Goal: Use online tool/utility: Utilize a website feature to perform a specific function

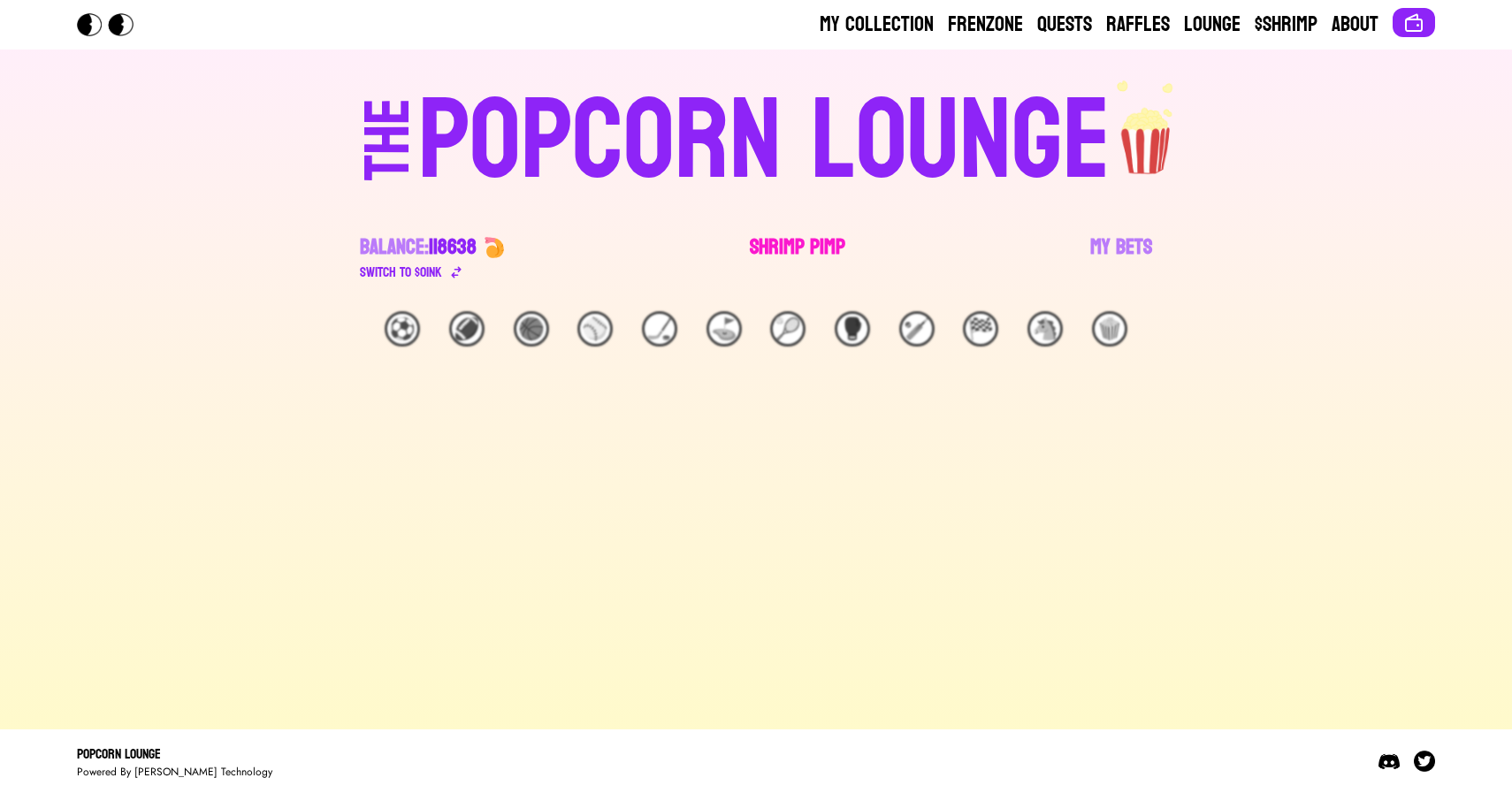
click at [774, 257] on link "Shrimp Pimp" at bounding box center [797, 257] width 95 height 50
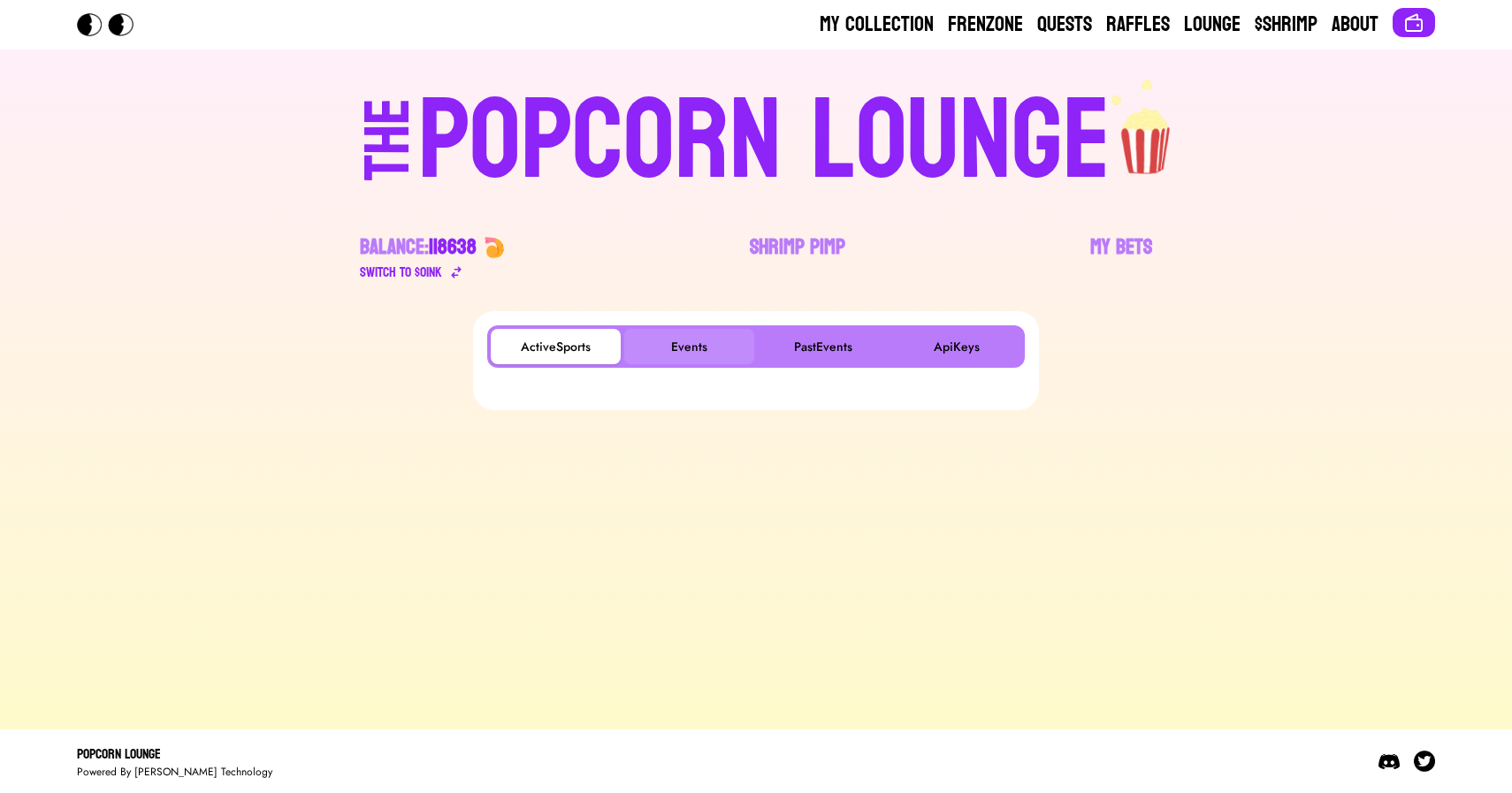
click at [667, 351] on button "Events" at bounding box center [689, 347] width 130 height 35
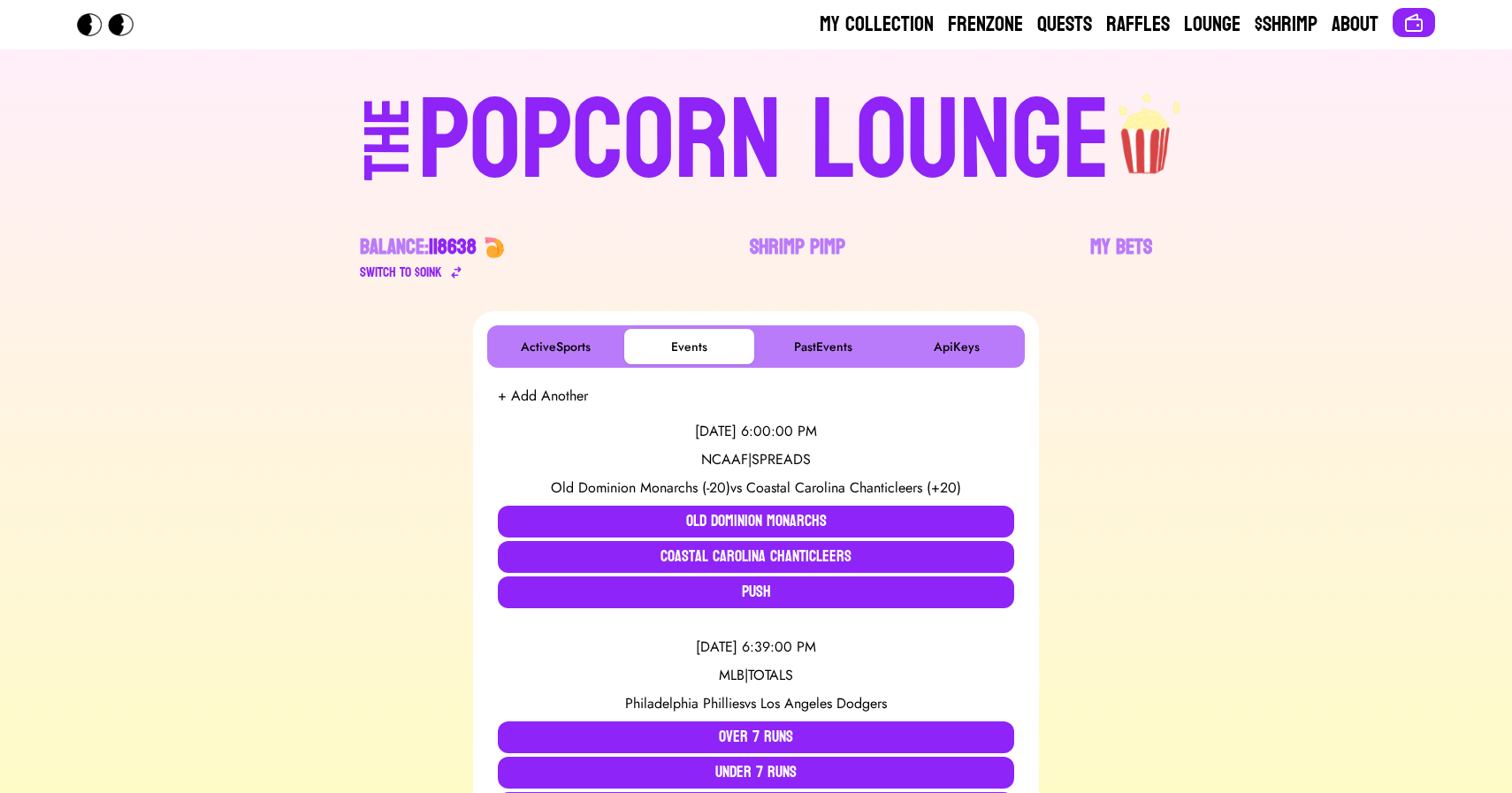
click at [770, 166] on div "POPCORN LOUNGE" at bounding box center [764, 141] width 692 height 113
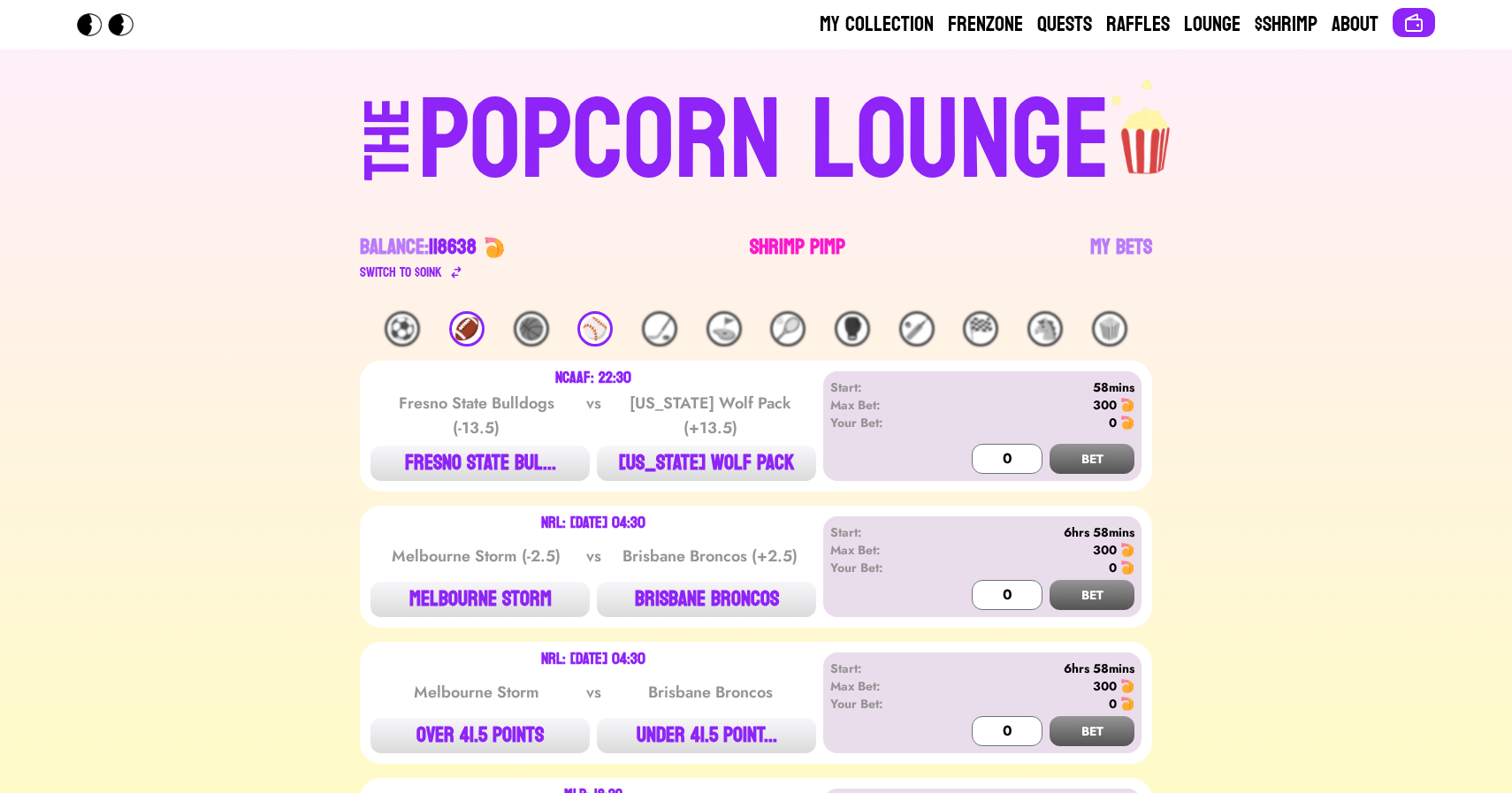
click at [778, 244] on link "Shrimp Pimp" at bounding box center [797, 257] width 95 height 50
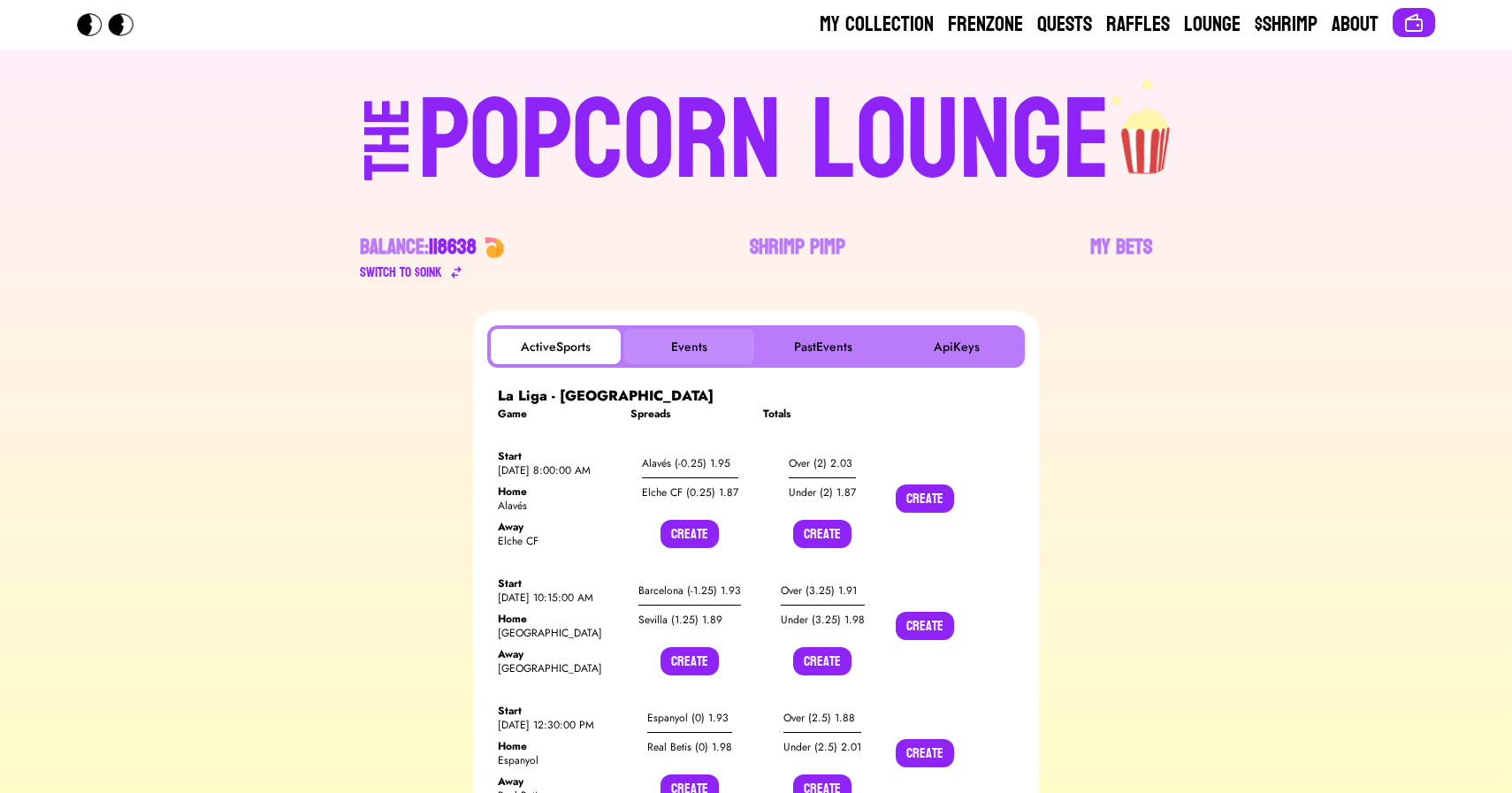
click at [682, 344] on button "Events" at bounding box center [689, 347] width 130 height 35
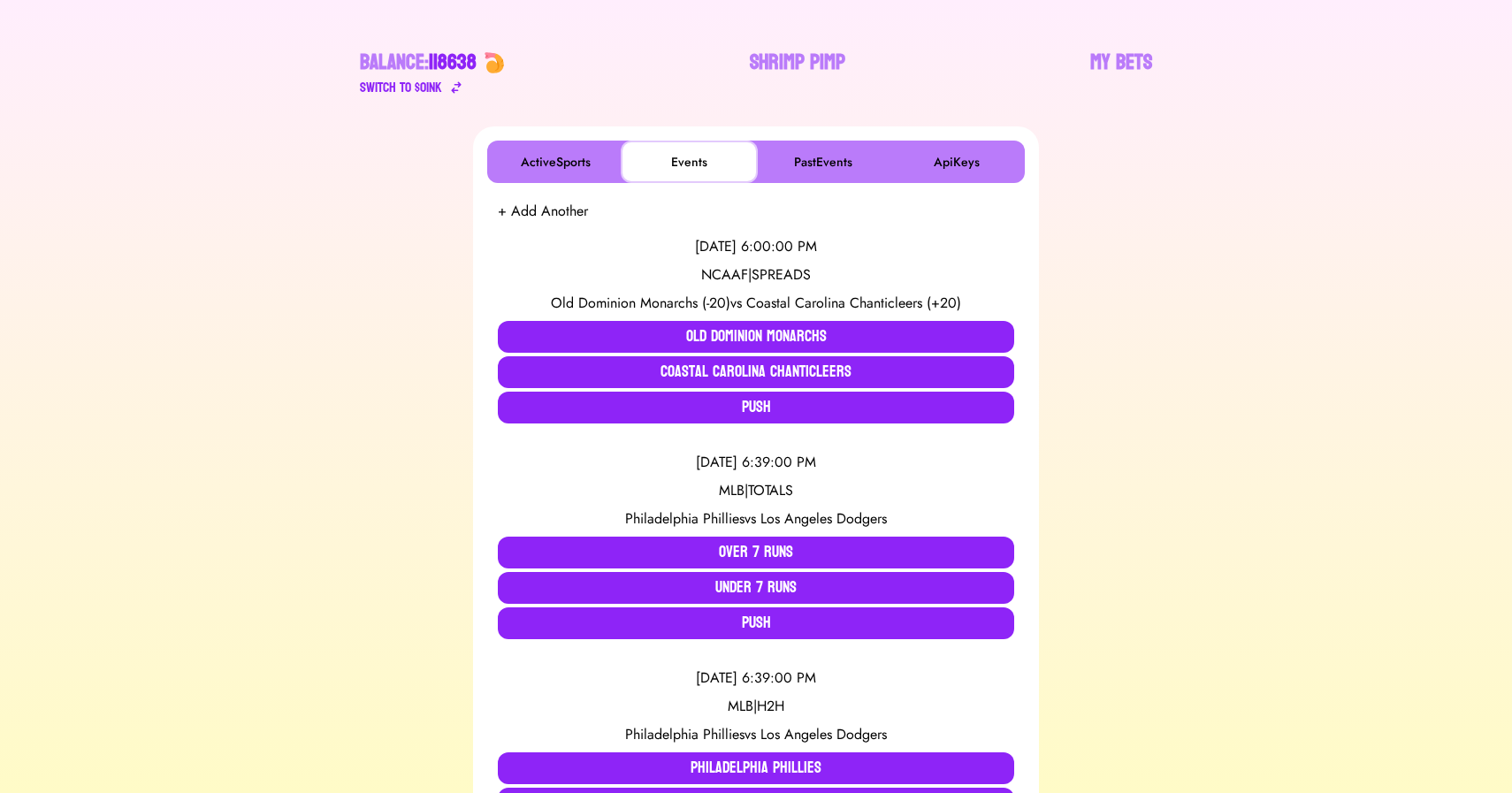
scroll to position [189, 0]
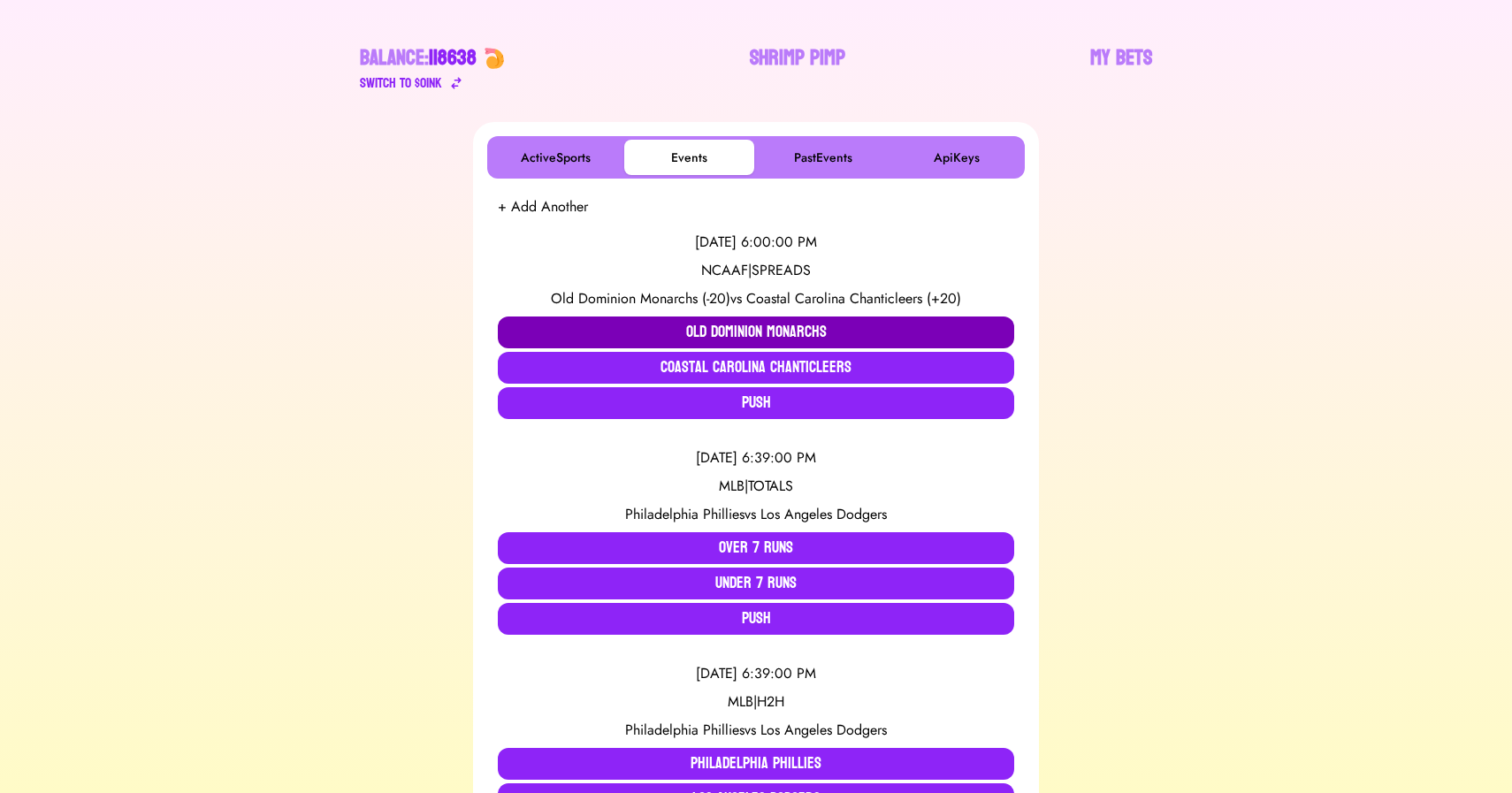
click at [556, 334] on button "Old Dominion Monarchs" at bounding box center [756, 332] width 517 height 32
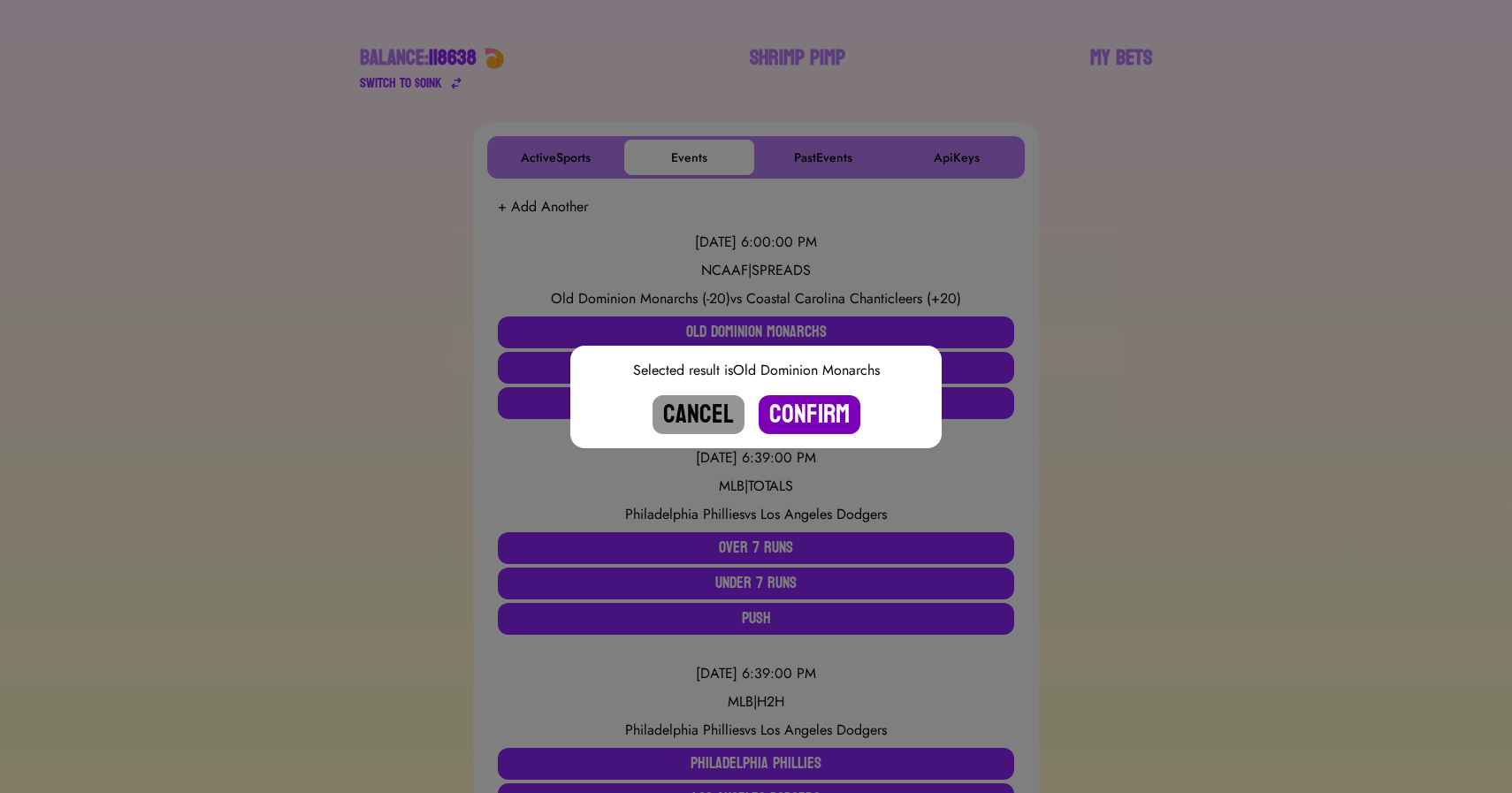
click at [808, 420] on button "Confirm" at bounding box center [809, 414] width 102 height 39
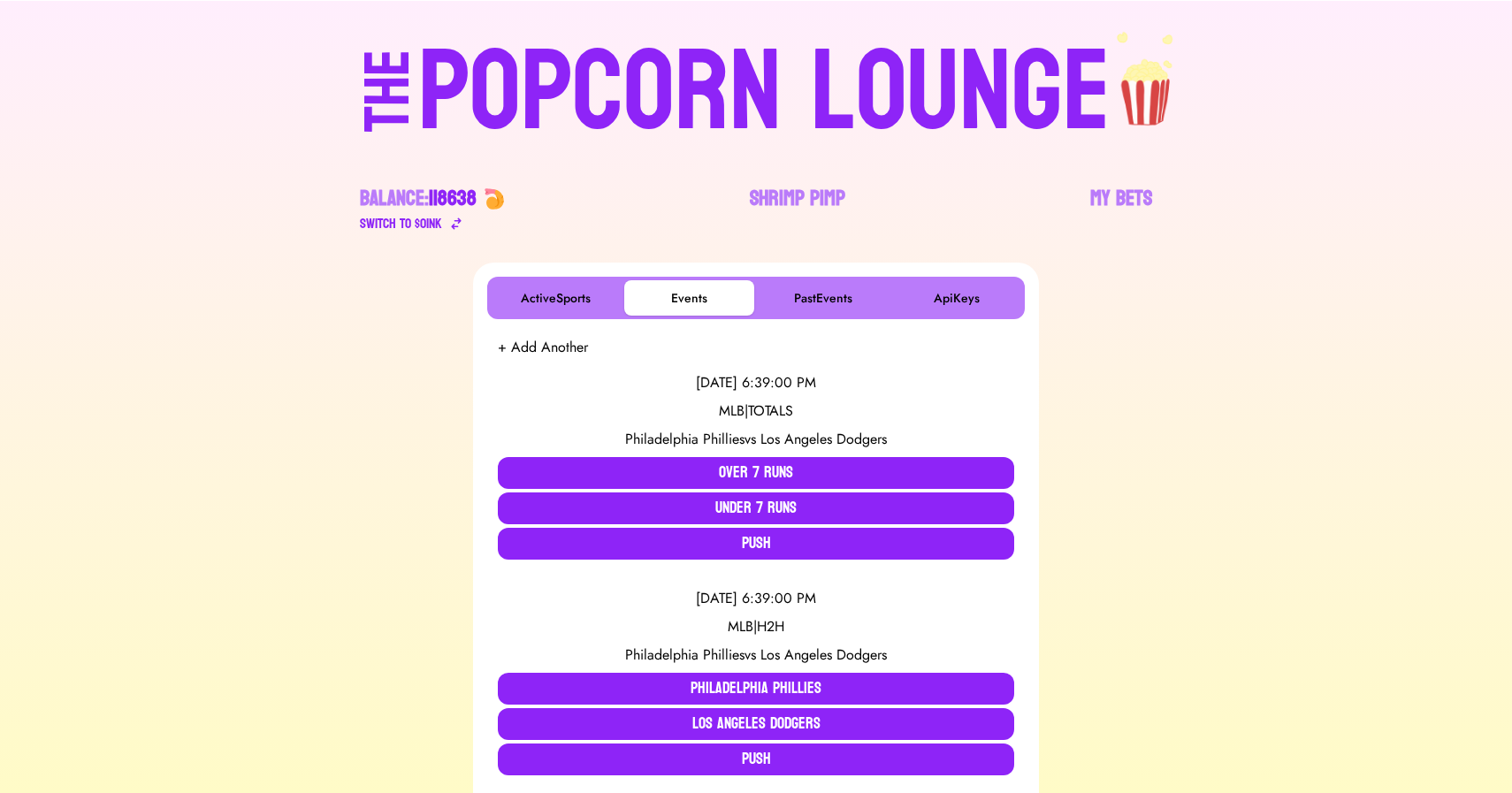
scroll to position [0, 0]
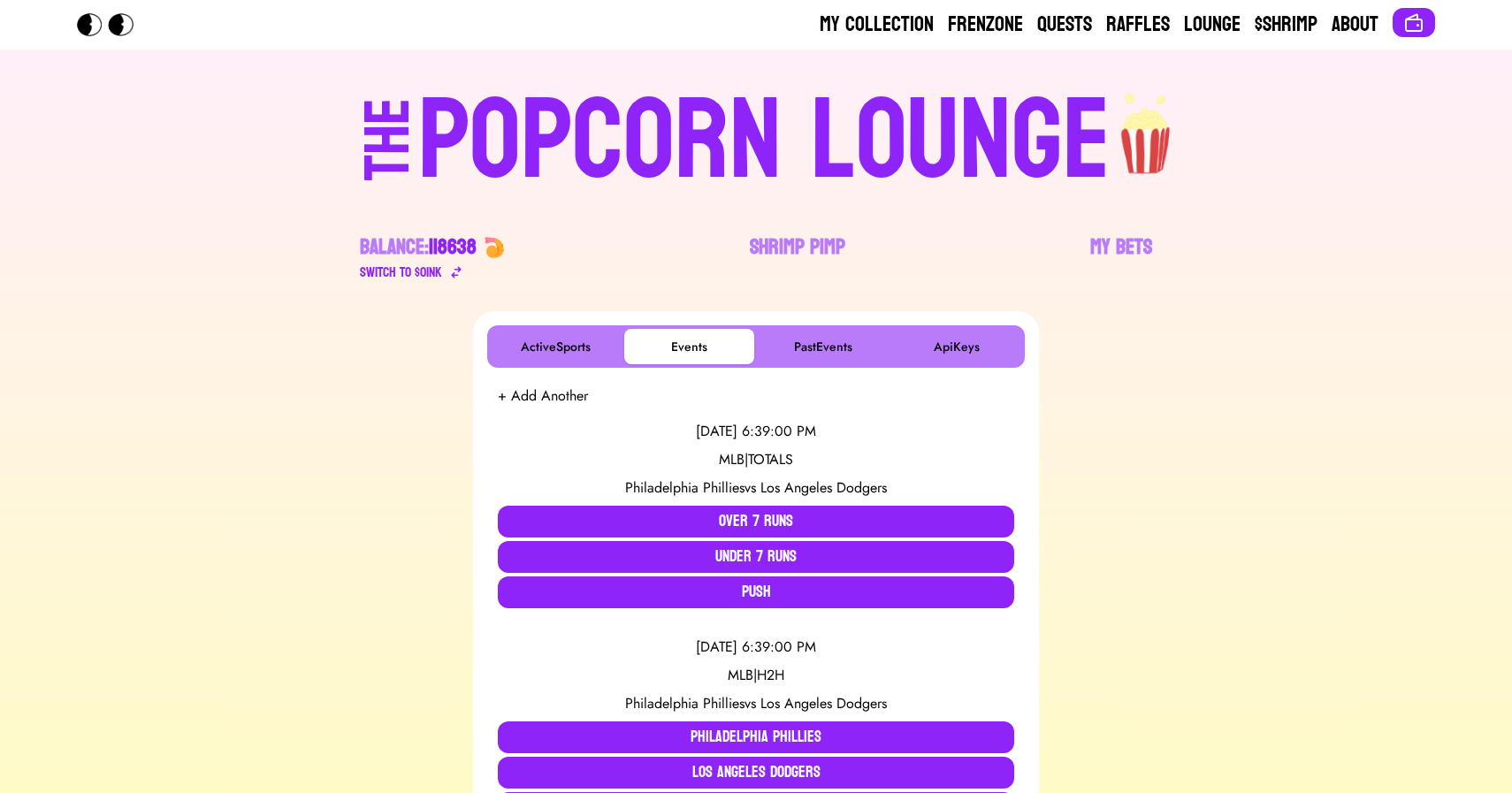
click at [608, 141] on div "POPCORN LOUNGE" at bounding box center [764, 141] width 692 height 113
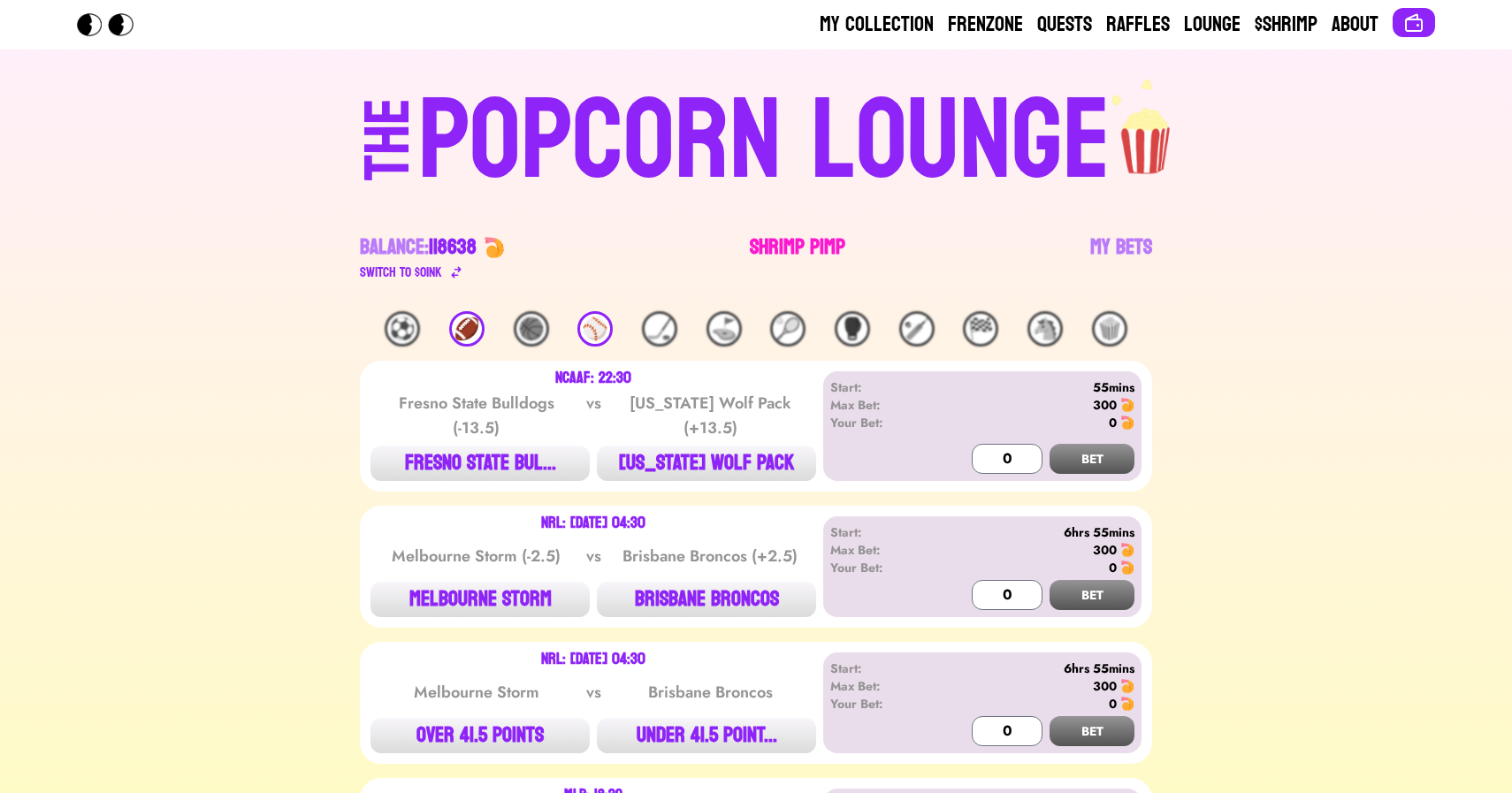
click at [788, 249] on link "Shrimp Pimp" at bounding box center [797, 257] width 95 height 50
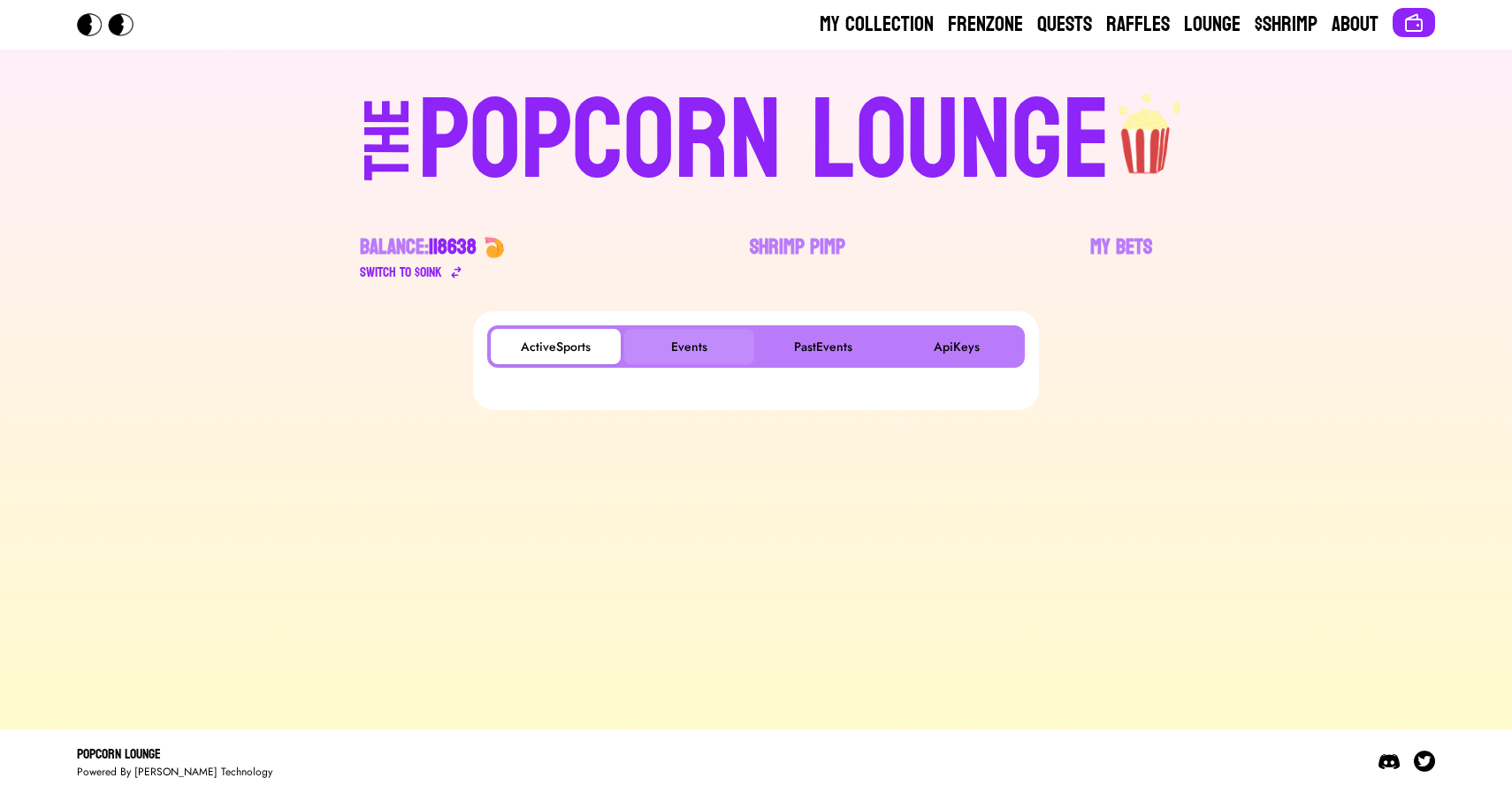
click at [699, 338] on button "Events" at bounding box center [689, 347] width 130 height 35
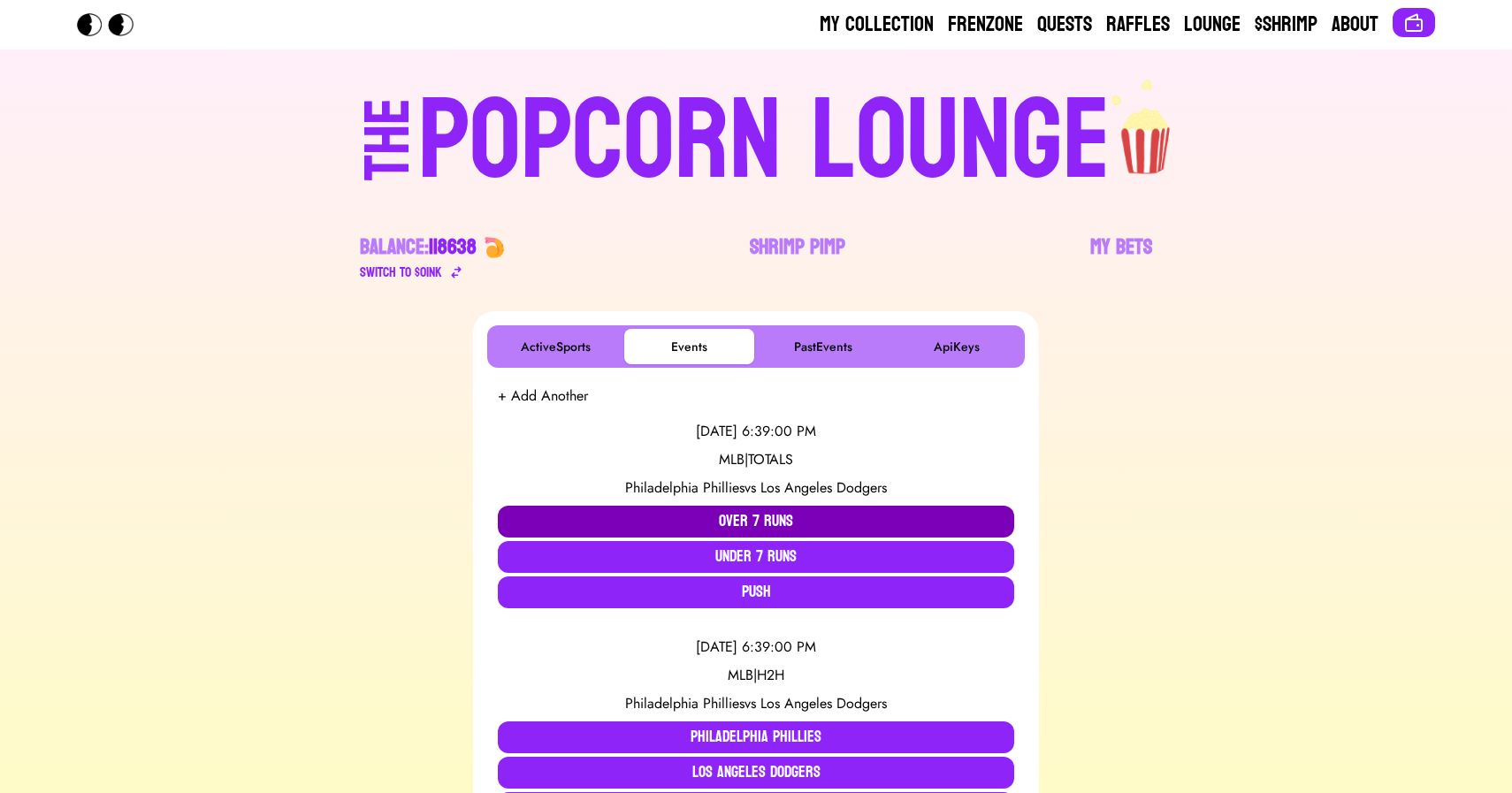
click at [654, 515] on button "Over 7 Runs" at bounding box center [756, 521] width 517 height 32
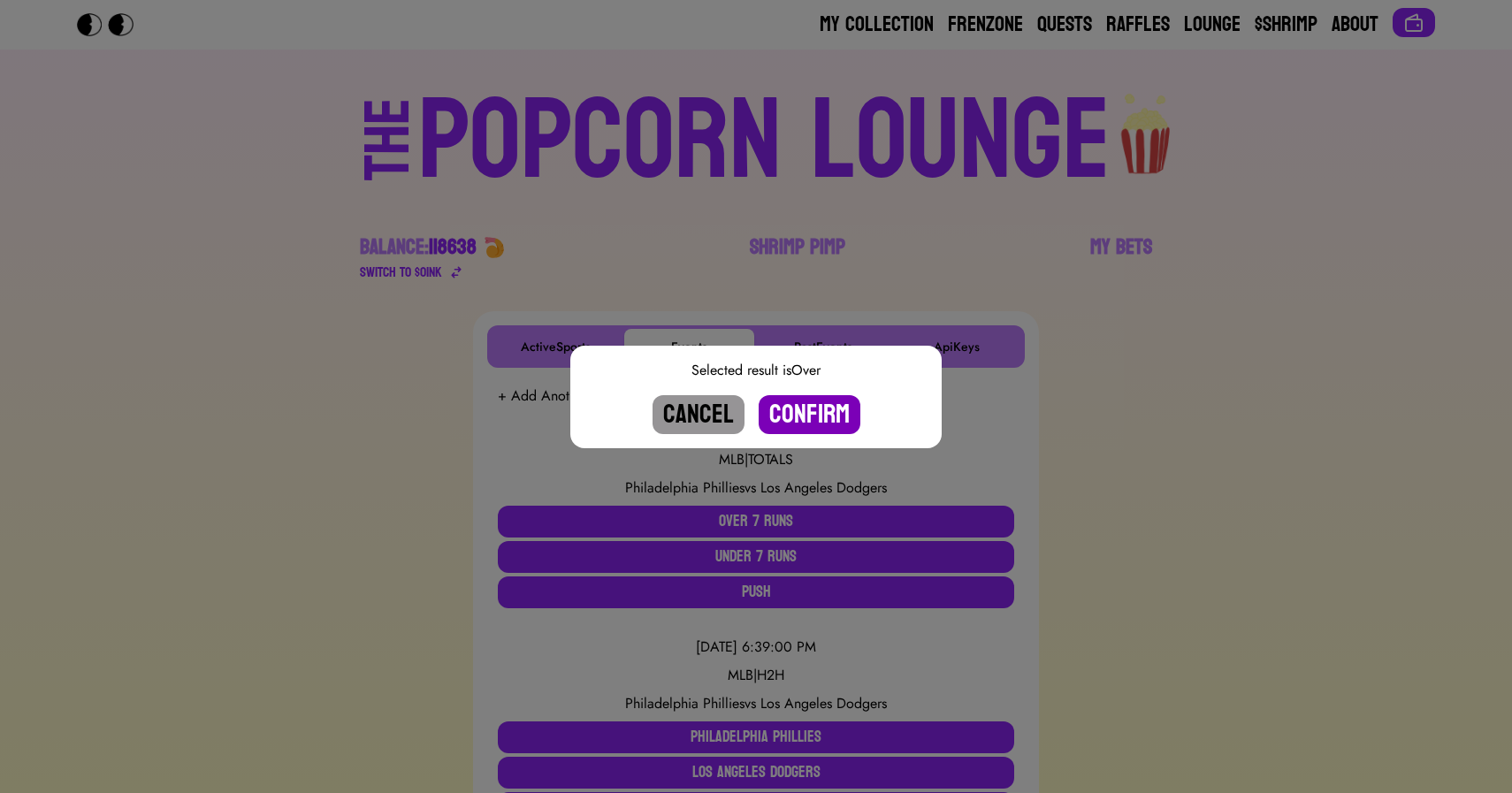
click at [808, 415] on button "Confirm" at bounding box center [809, 414] width 102 height 39
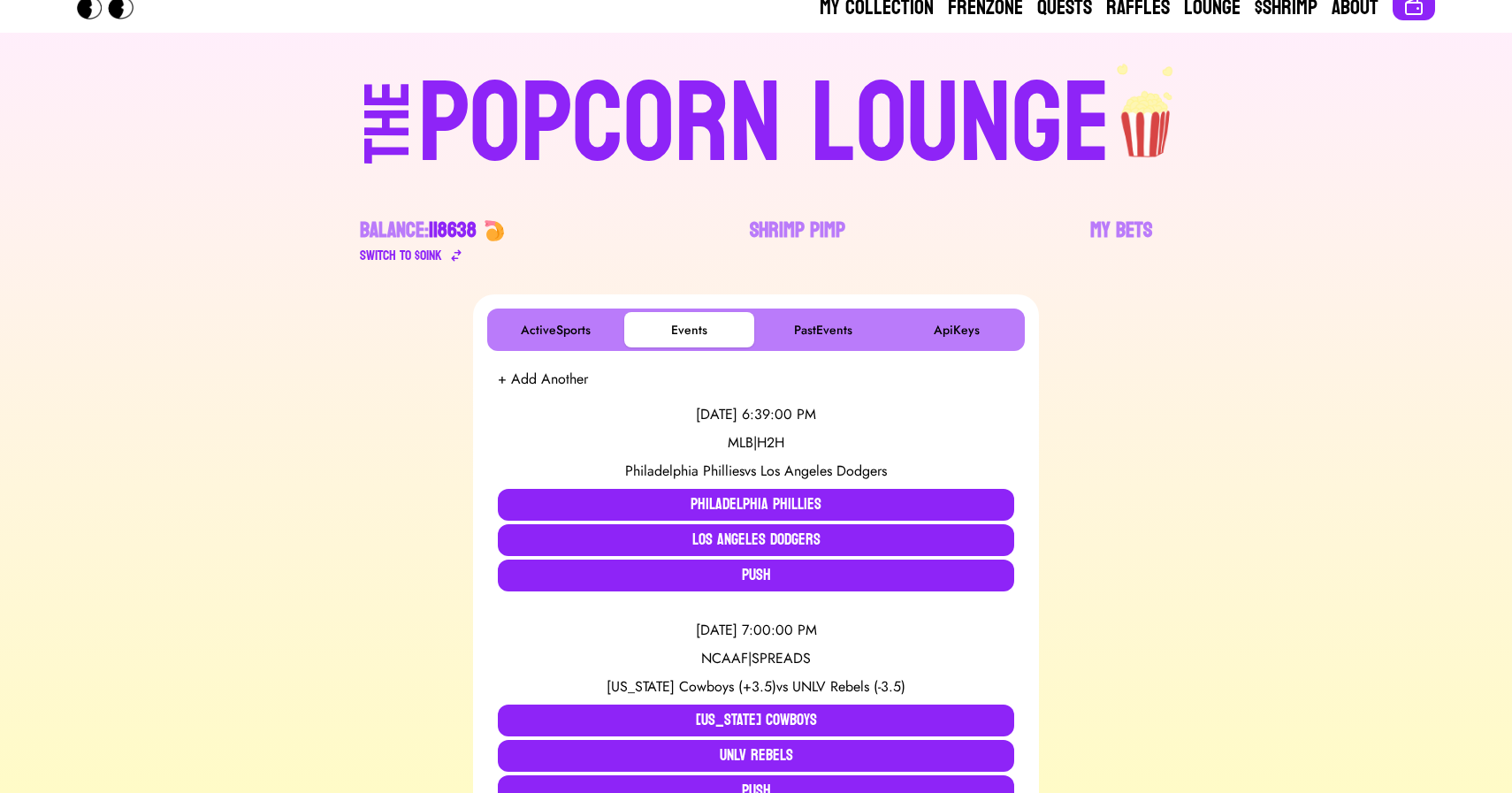
scroll to position [20, 0]
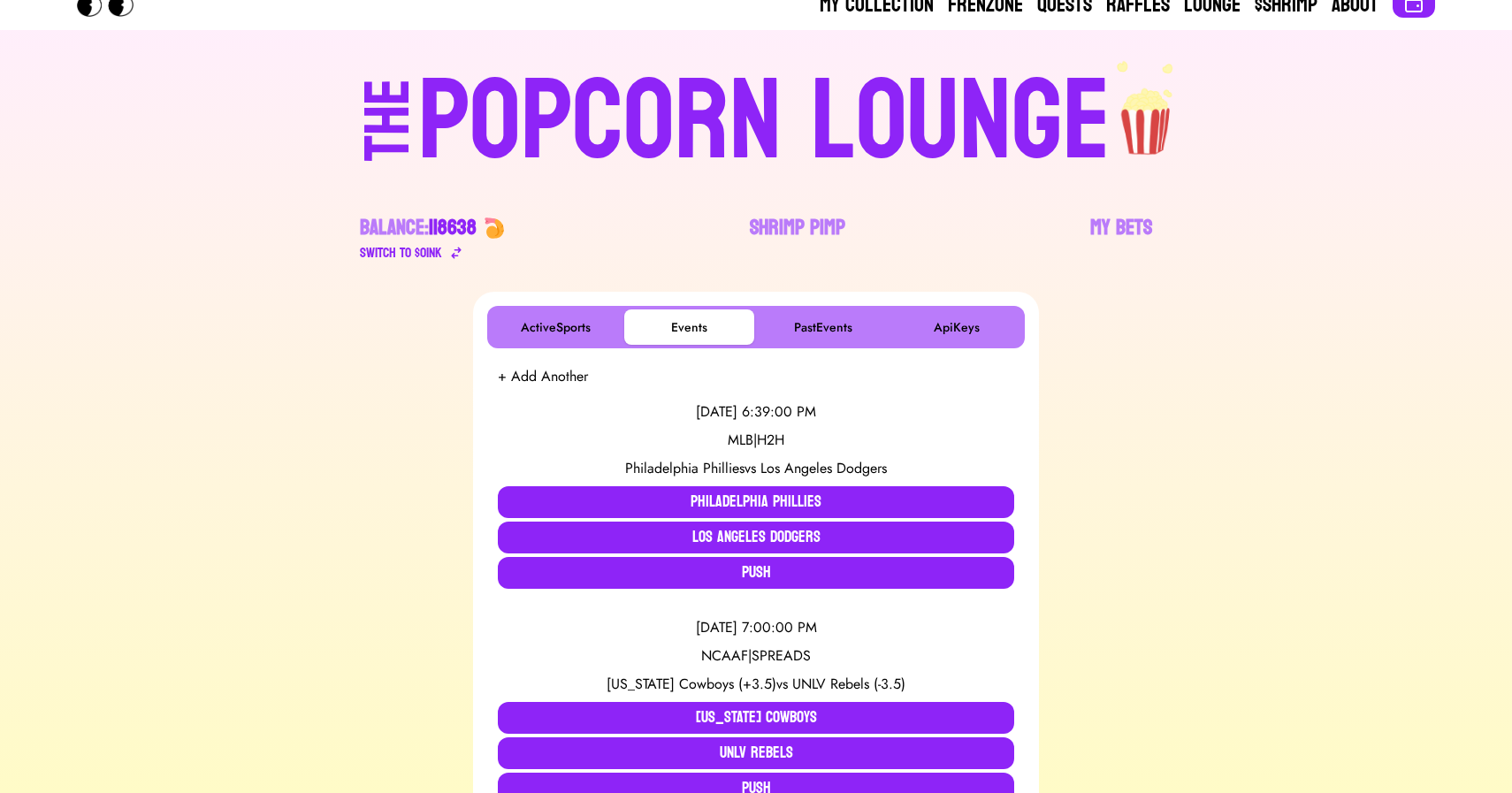
click at [551, 156] on div "POPCORN LOUNGE" at bounding box center [764, 122] width 692 height 113
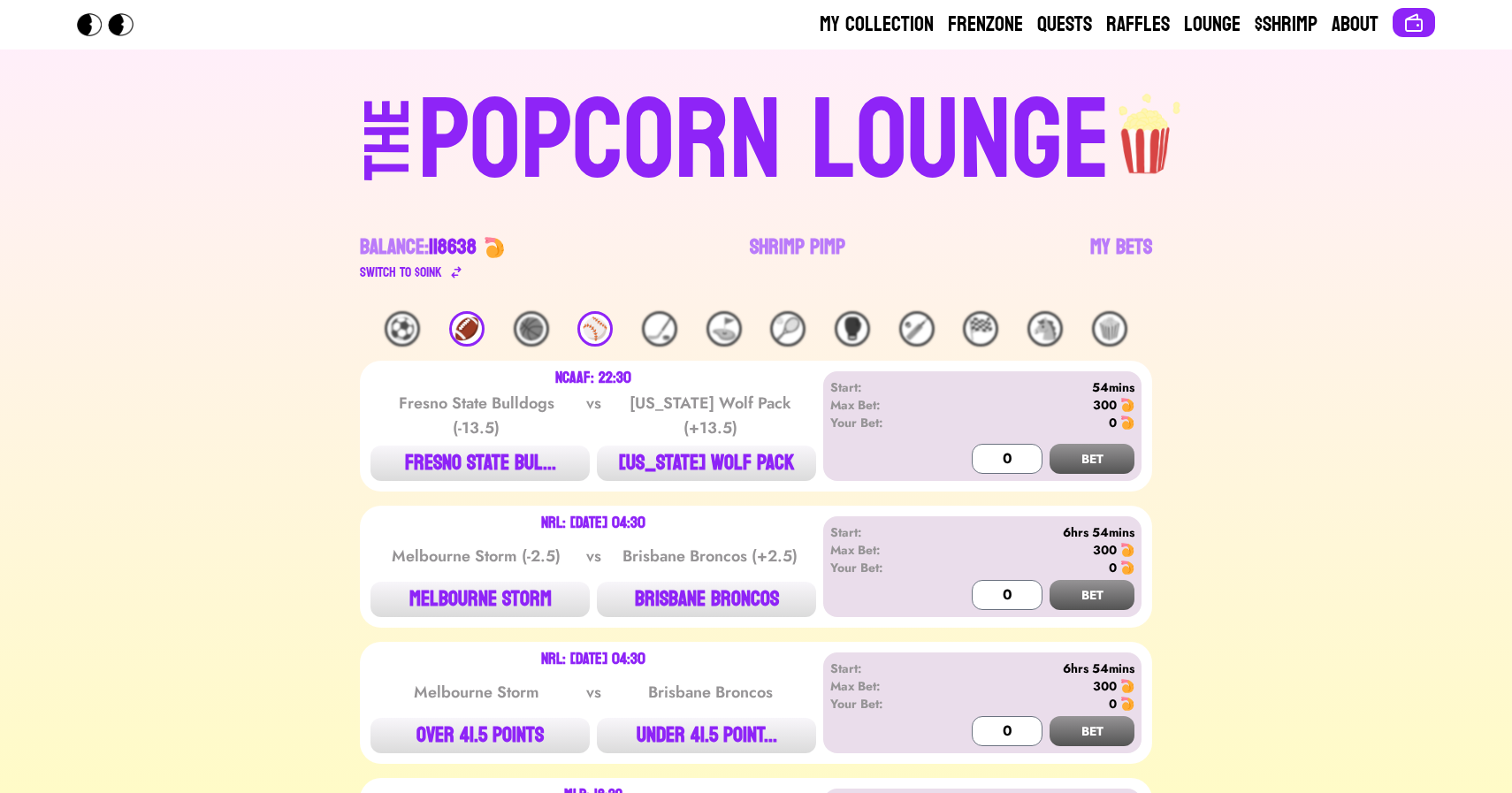
click at [461, 336] on div "🏈" at bounding box center [466, 329] width 35 height 35
click at [781, 238] on link "Shrimp Pimp" at bounding box center [797, 257] width 95 height 50
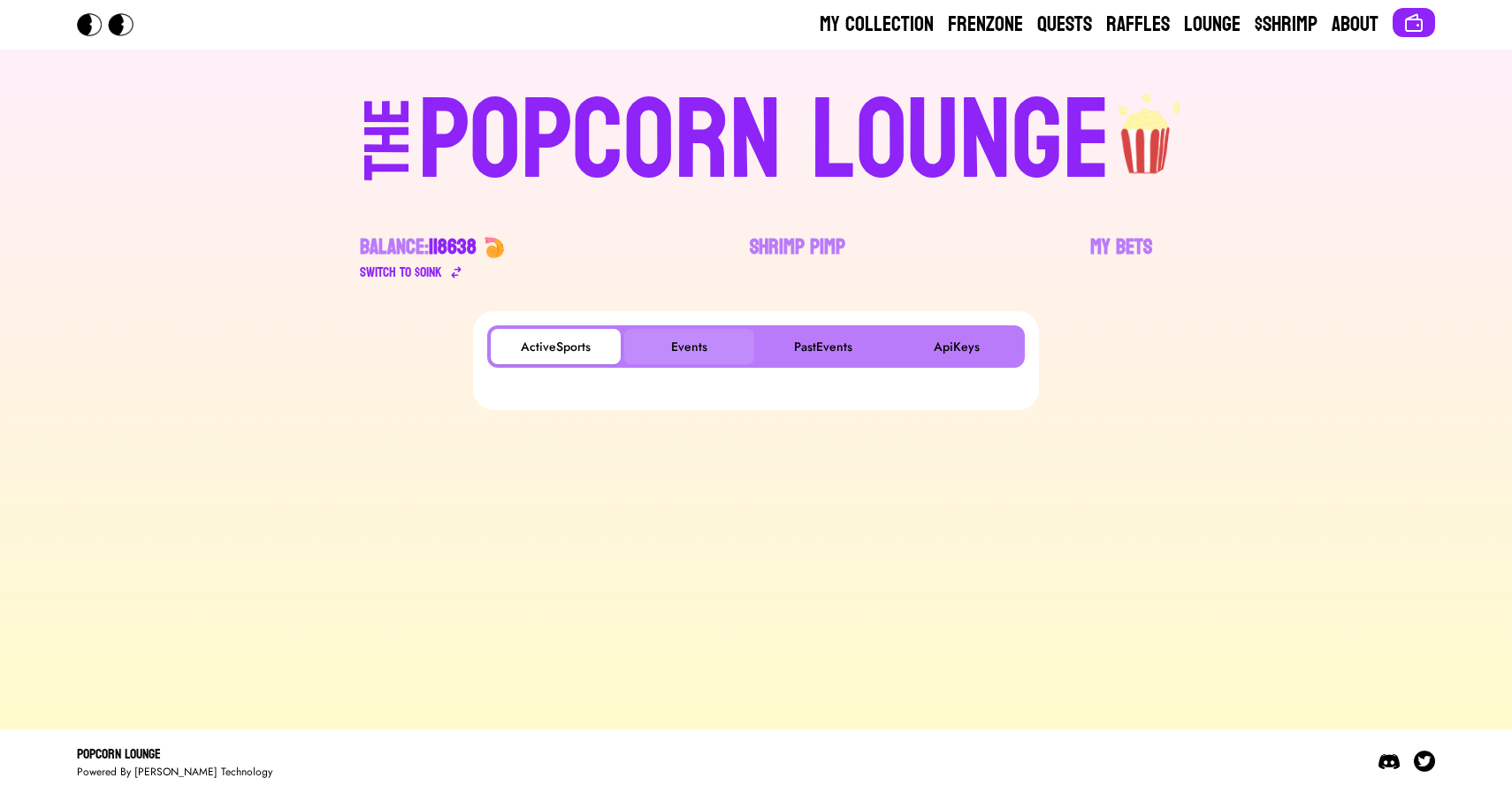
click at [696, 337] on button "Events" at bounding box center [689, 347] width 130 height 35
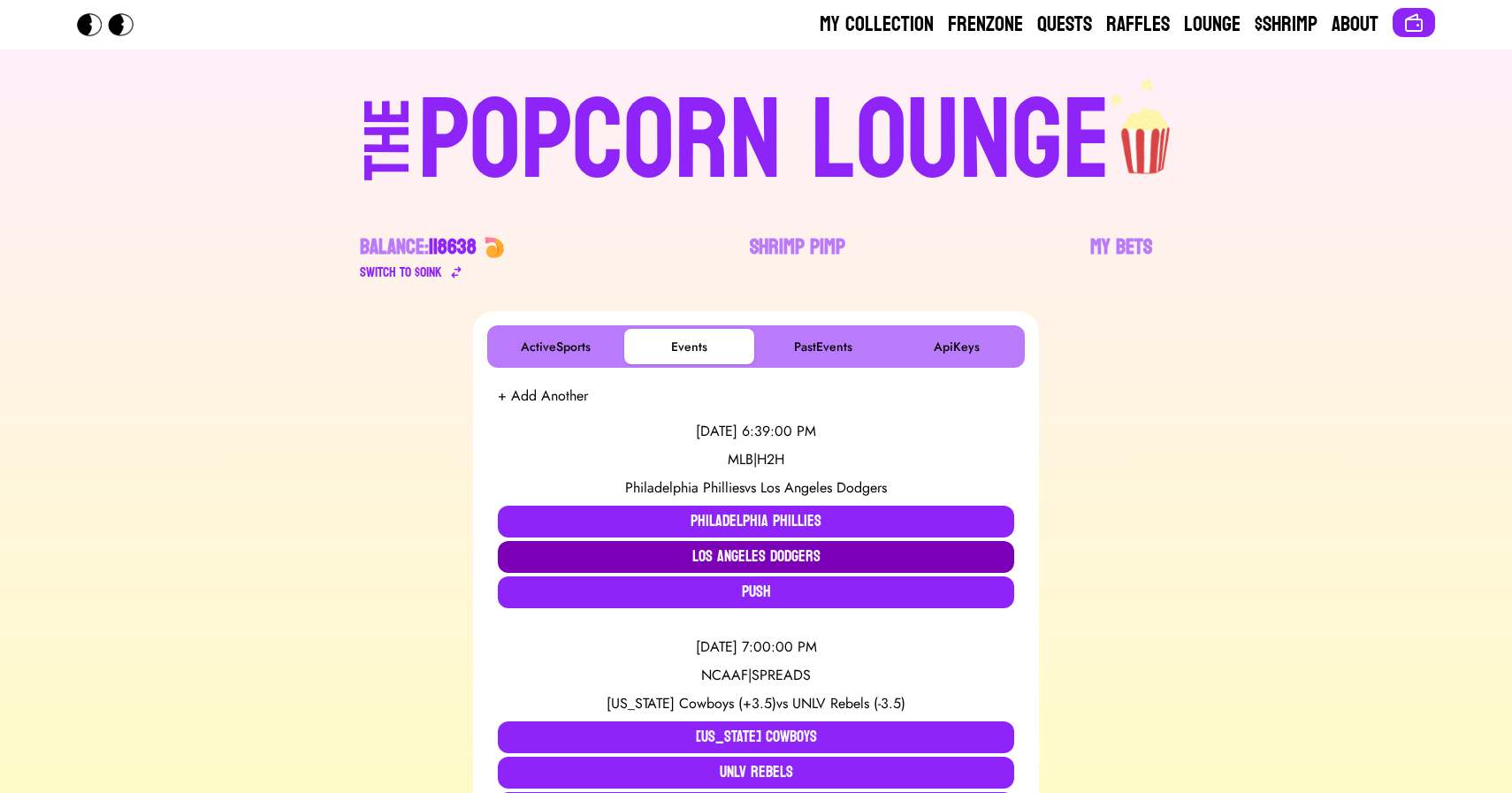
click at [716, 550] on button "Los Angeles Dodgers" at bounding box center [756, 556] width 517 height 32
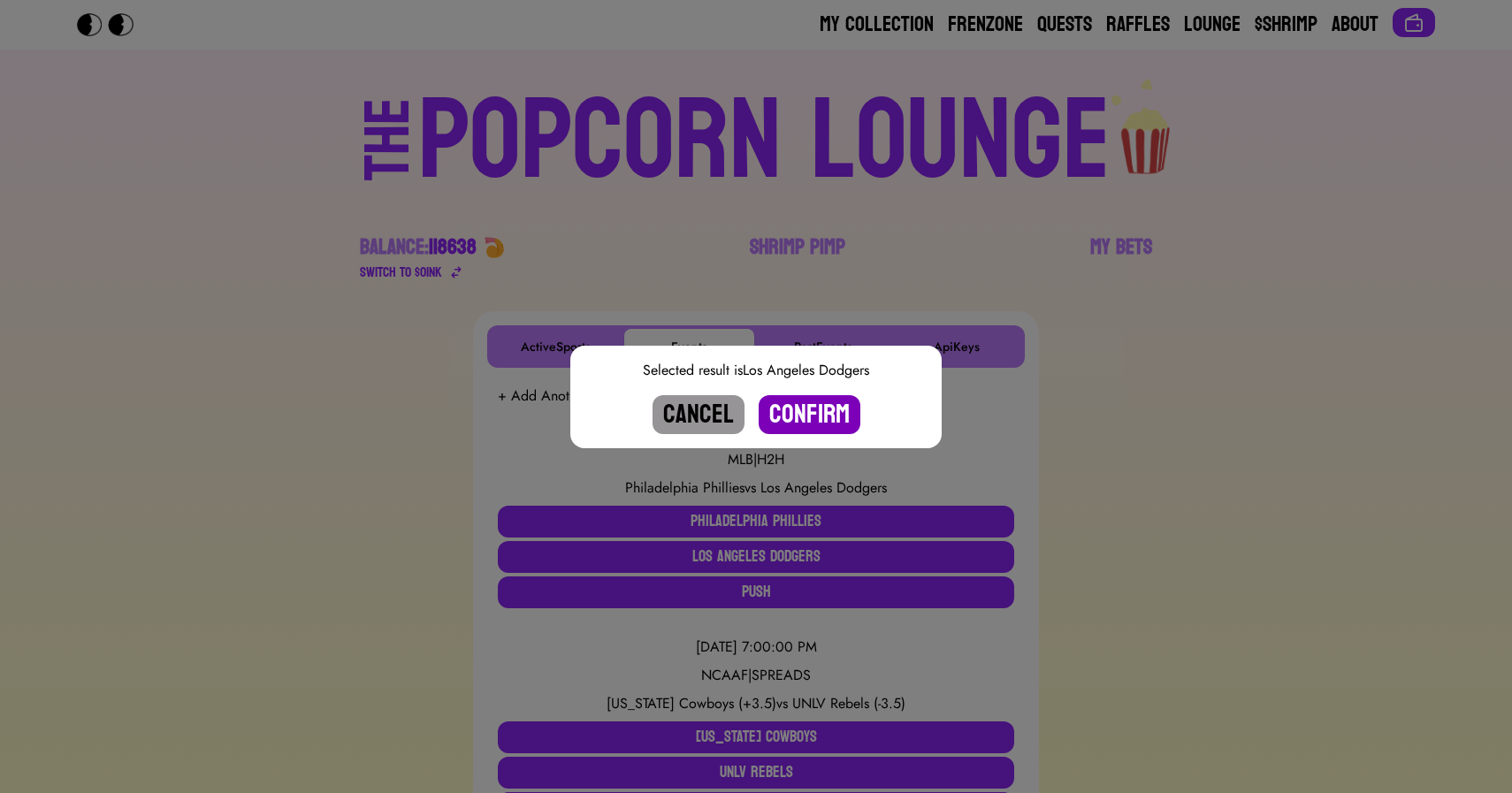
click at [801, 424] on button "Confirm" at bounding box center [809, 414] width 102 height 39
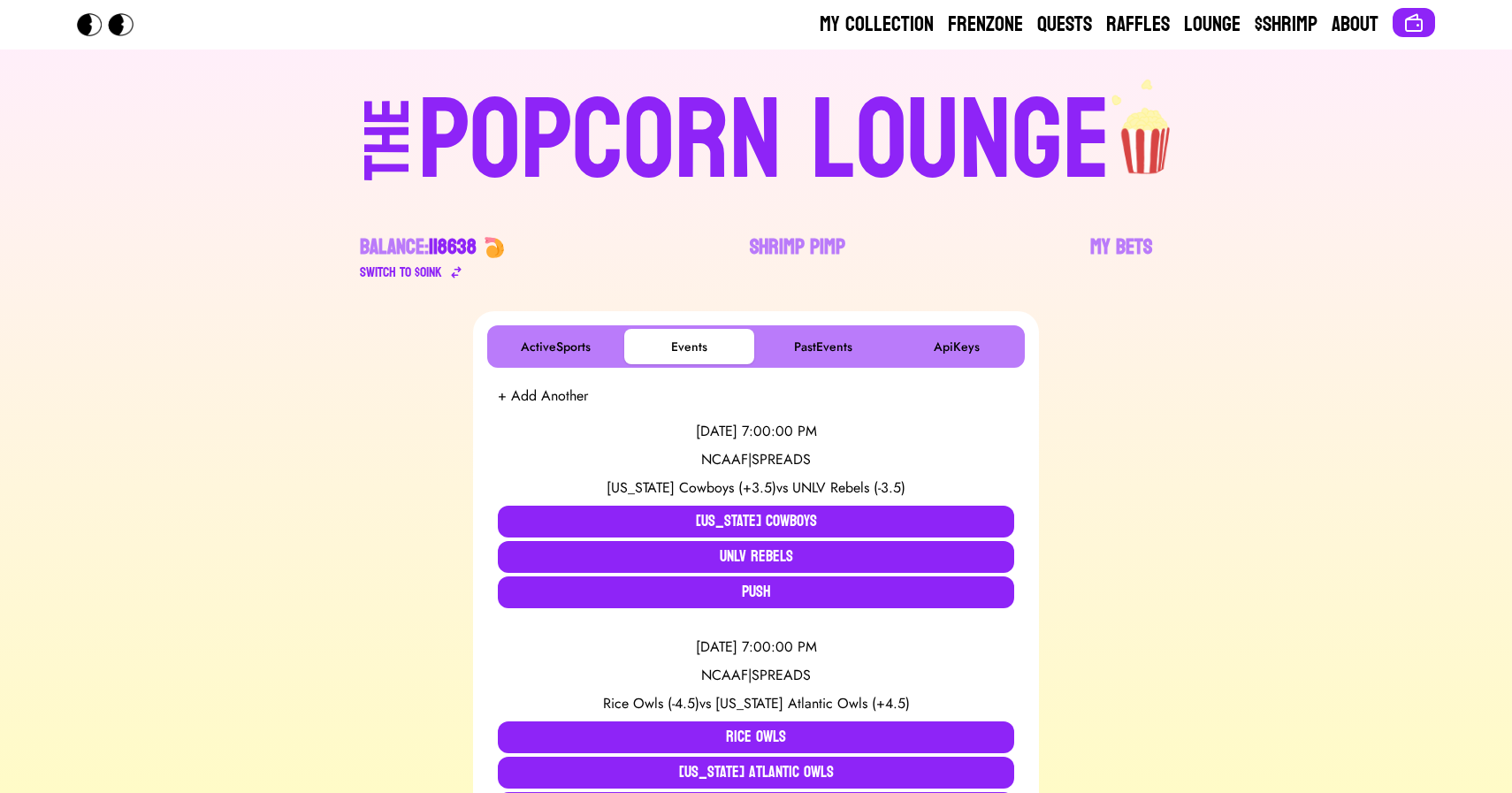
click at [732, 144] on div "POPCORN LOUNGE" at bounding box center [764, 141] width 692 height 113
